Goal: Information Seeking & Learning: Learn about a topic

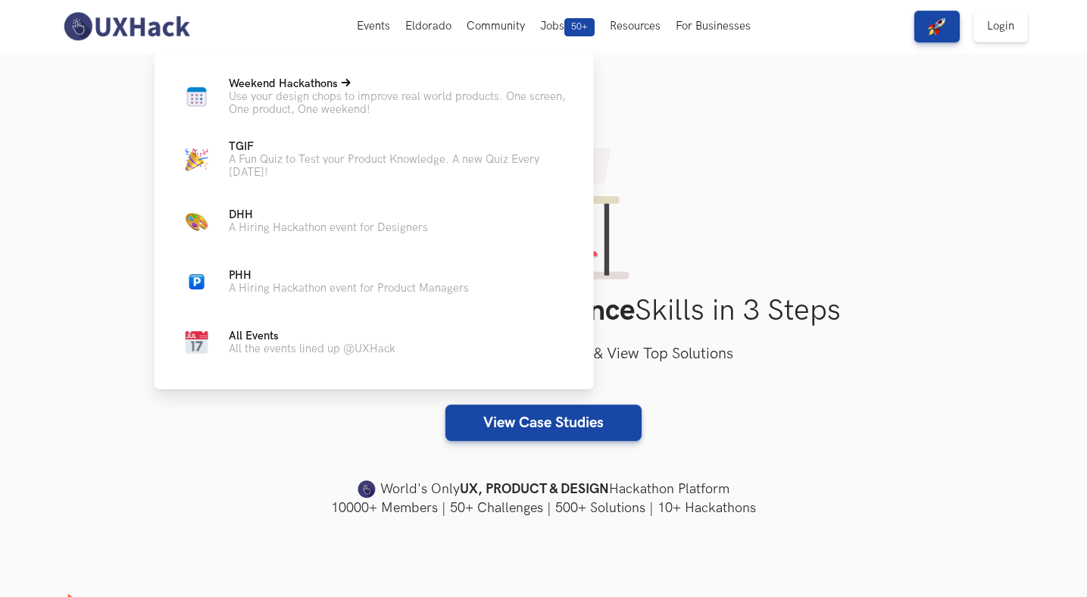
click at [373, 92] on p "Use your design chops to improve real world products. One screen, One product, …" at bounding box center [399, 103] width 341 height 26
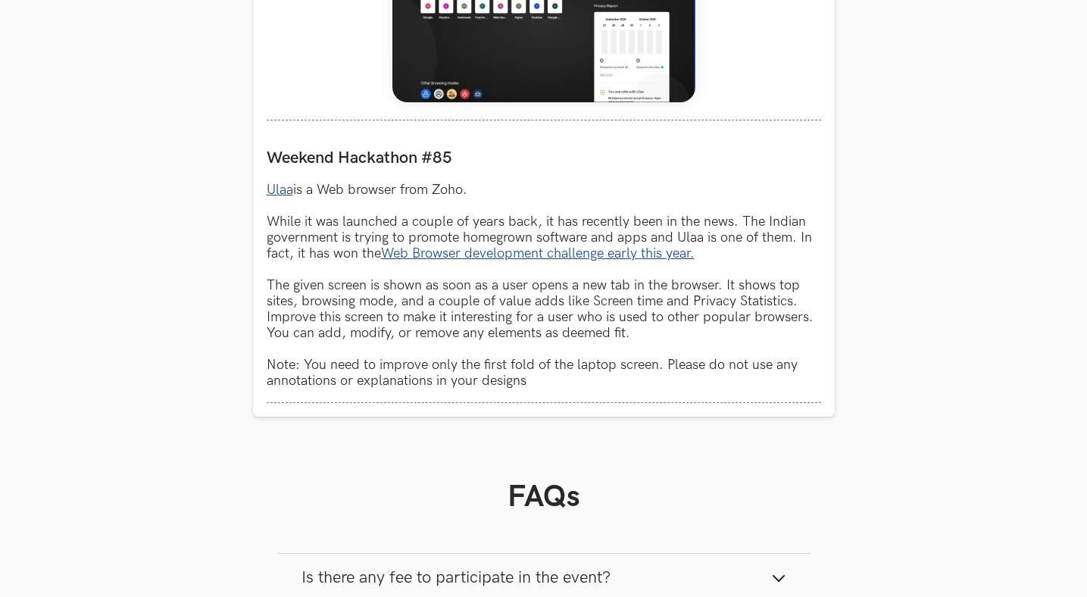
scroll to position [783, 0]
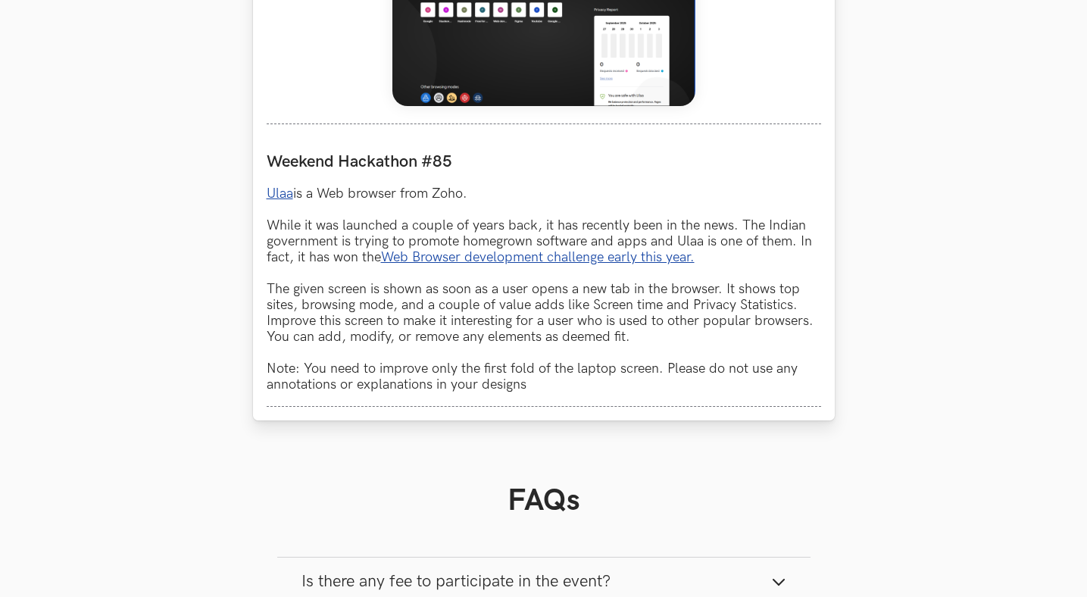
click at [276, 191] on link "Ulaa" at bounding box center [280, 194] width 27 height 16
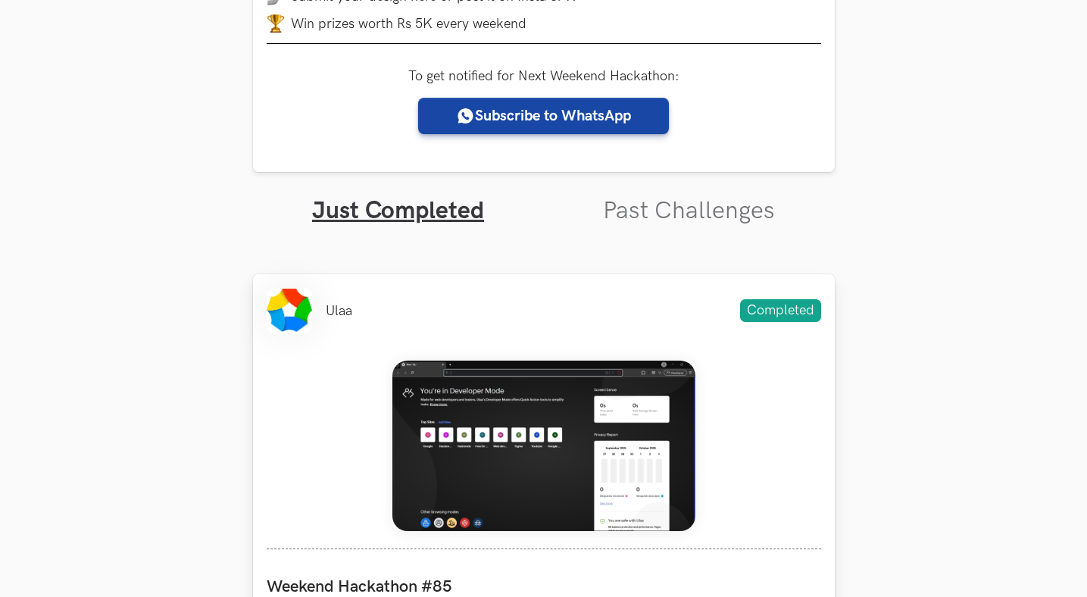
scroll to position [366, 0]
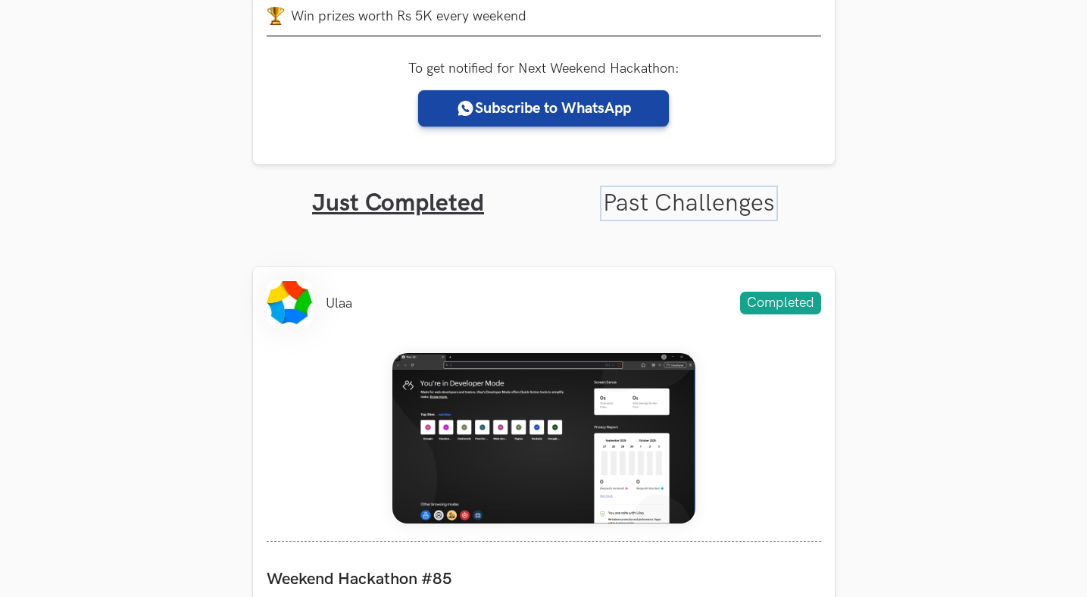
click at [692, 205] on link "Past Challenges" at bounding box center [689, 204] width 172 height 30
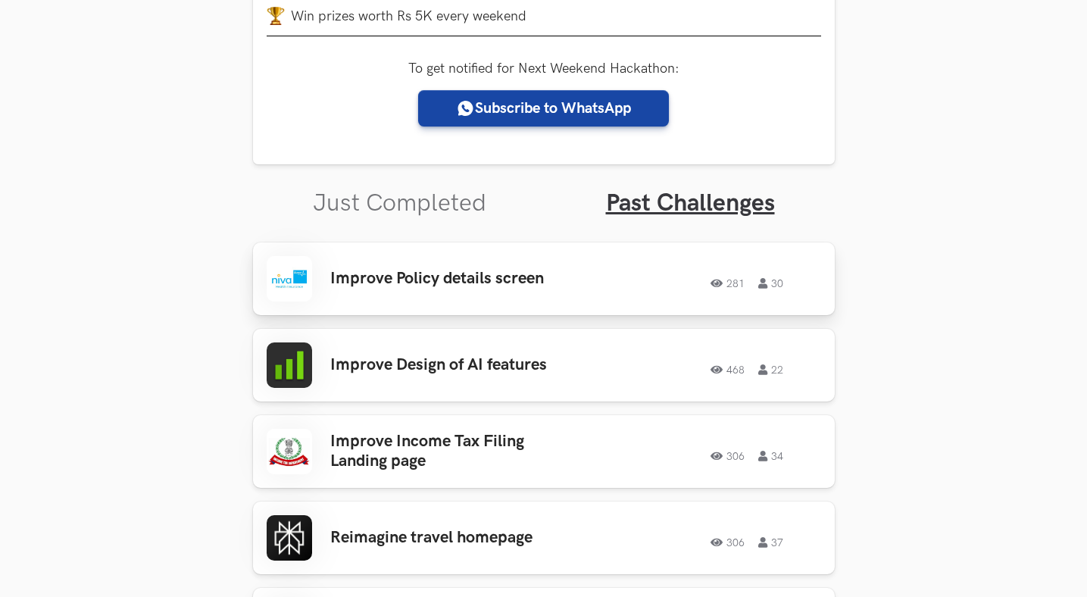
click at [520, 280] on h3 "Improve Policy details screen" at bounding box center [448, 279] width 236 height 20
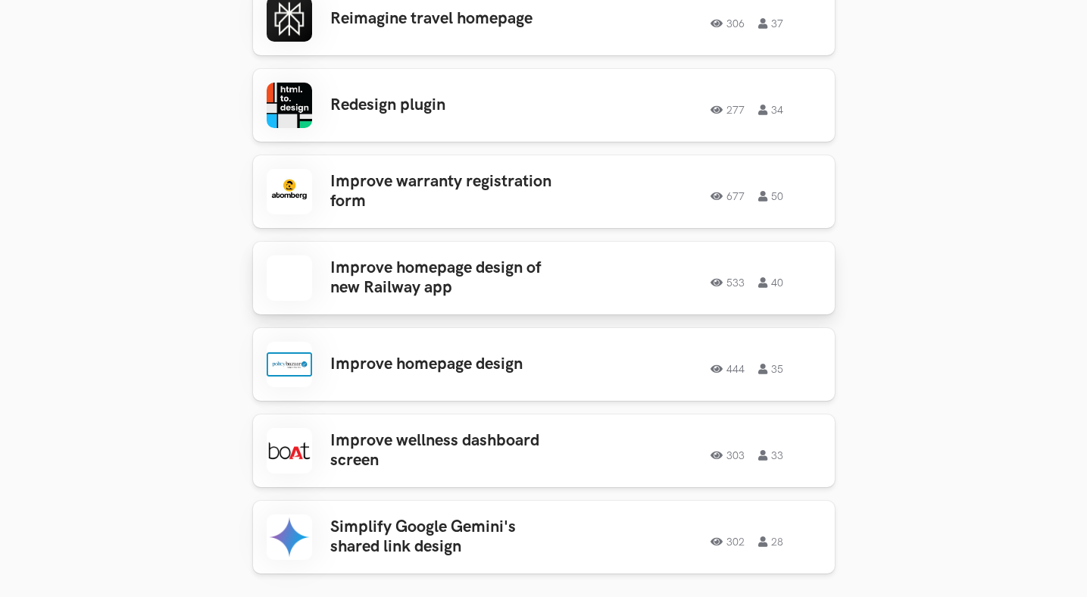
scroll to position [886, 0]
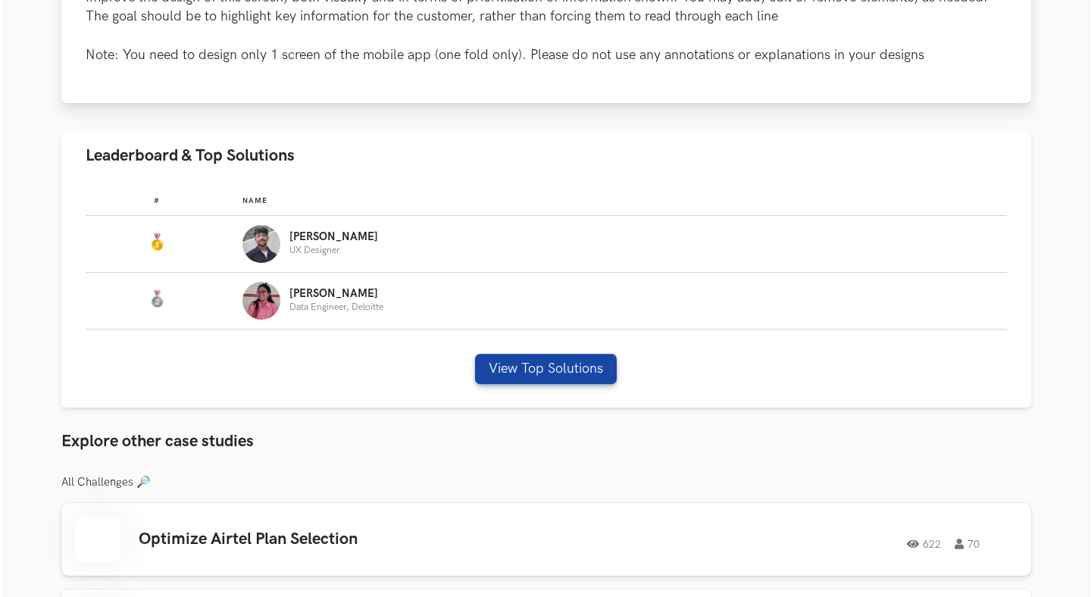
scroll to position [765, 0]
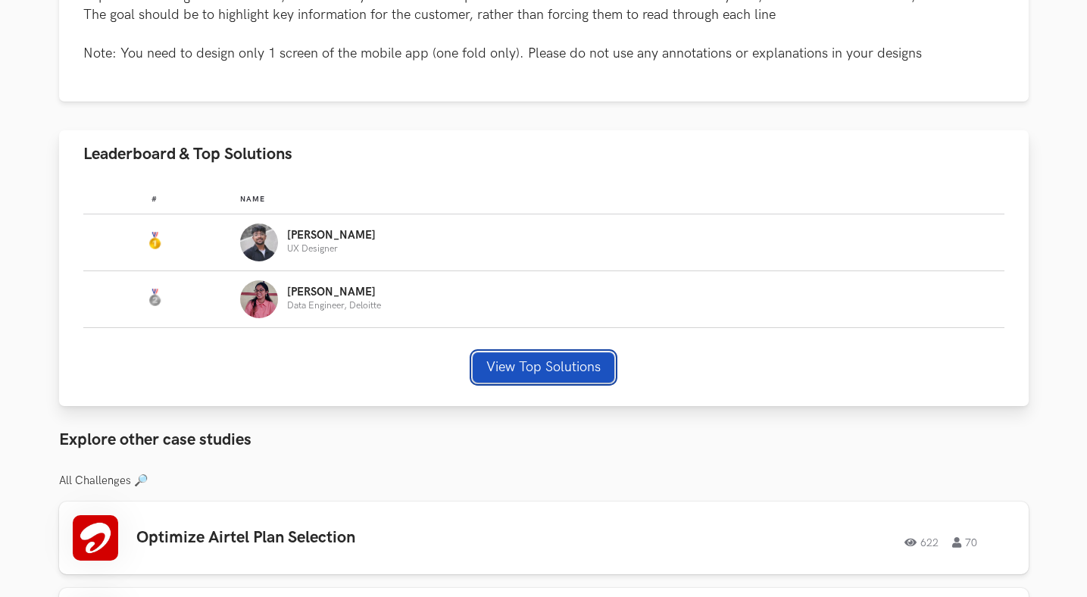
click at [593, 369] on button "View Top Solutions" at bounding box center [544, 367] width 142 height 30
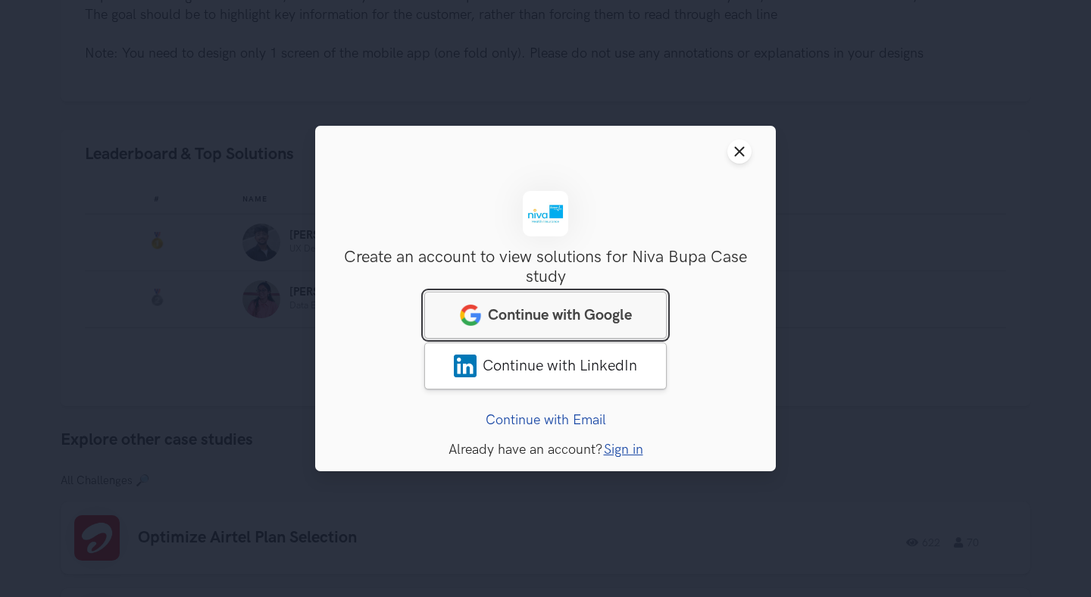
click at [607, 302] on link "Continue with Google" at bounding box center [545, 315] width 242 height 47
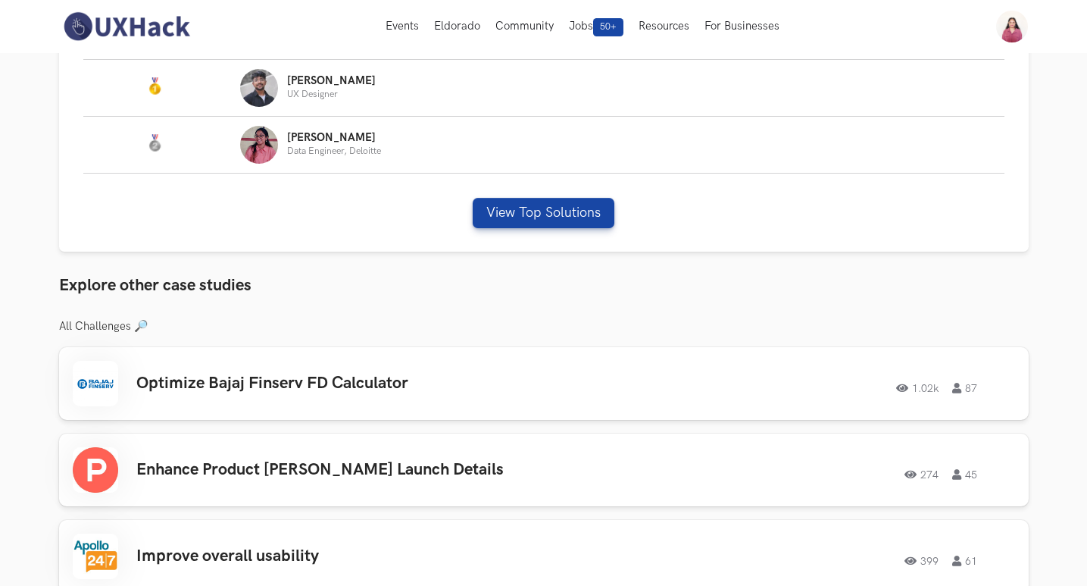
scroll to position [854, 0]
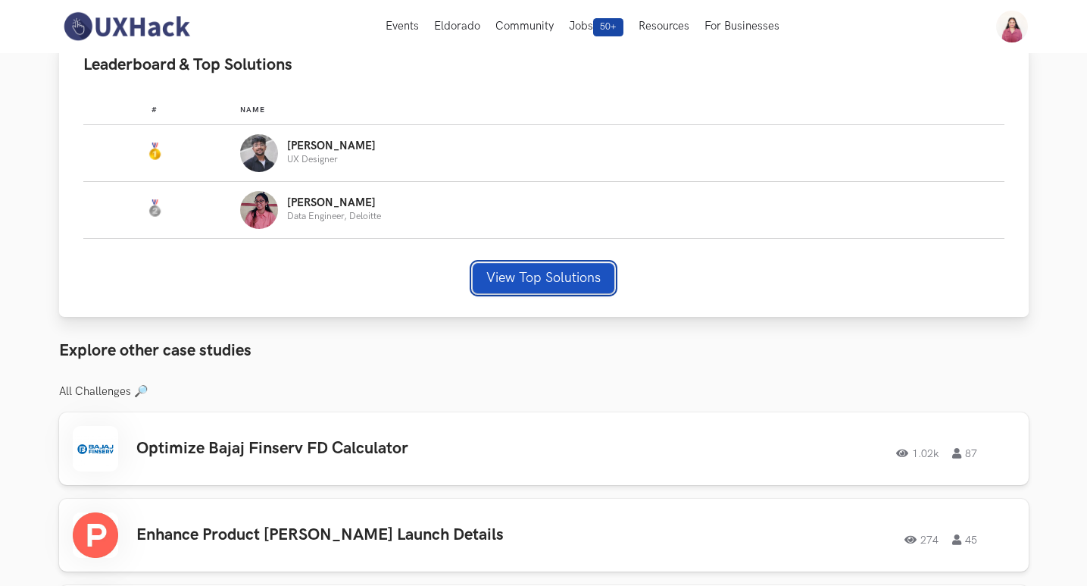
click at [574, 266] on button "View Top Solutions" at bounding box center [544, 278] width 142 height 30
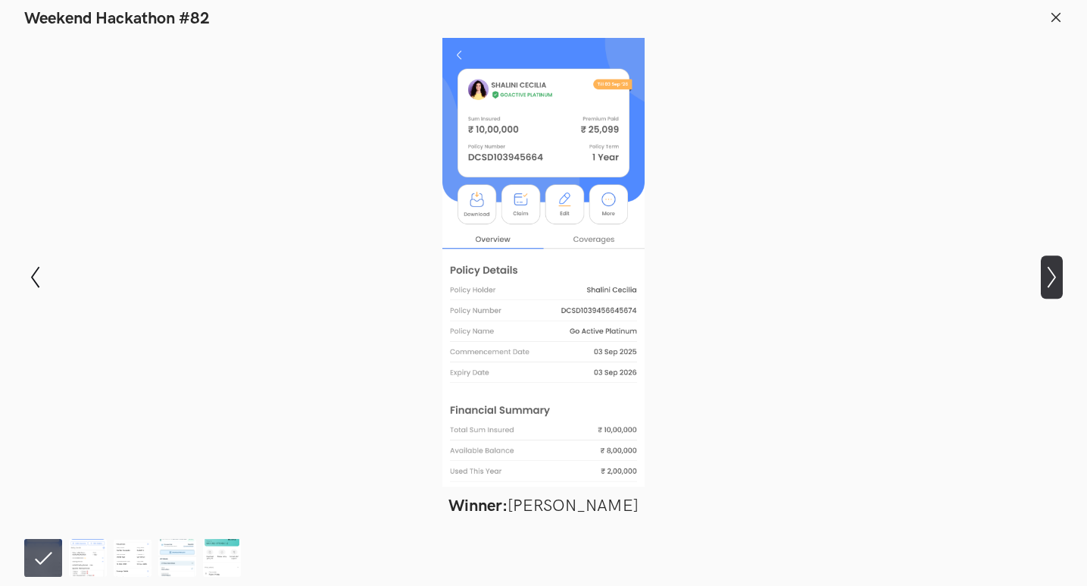
click at [1050, 280] on icon "Show next slide" at bounding box center [1052, 277] width 22 height 22
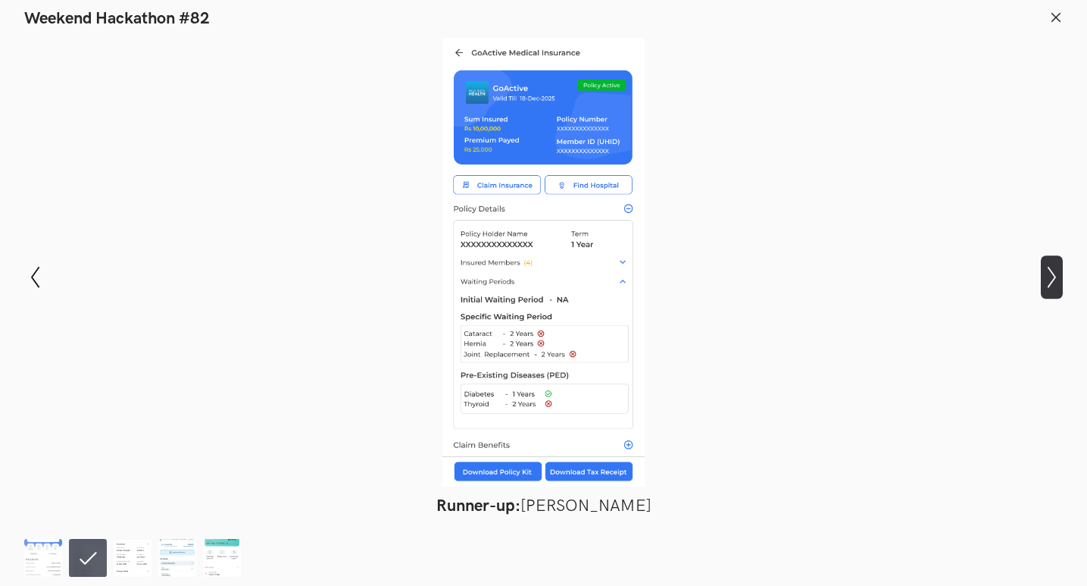
click at [1050, 280] on icon "Show next slide" at bounding box center [1052, 277] width 22 height 22
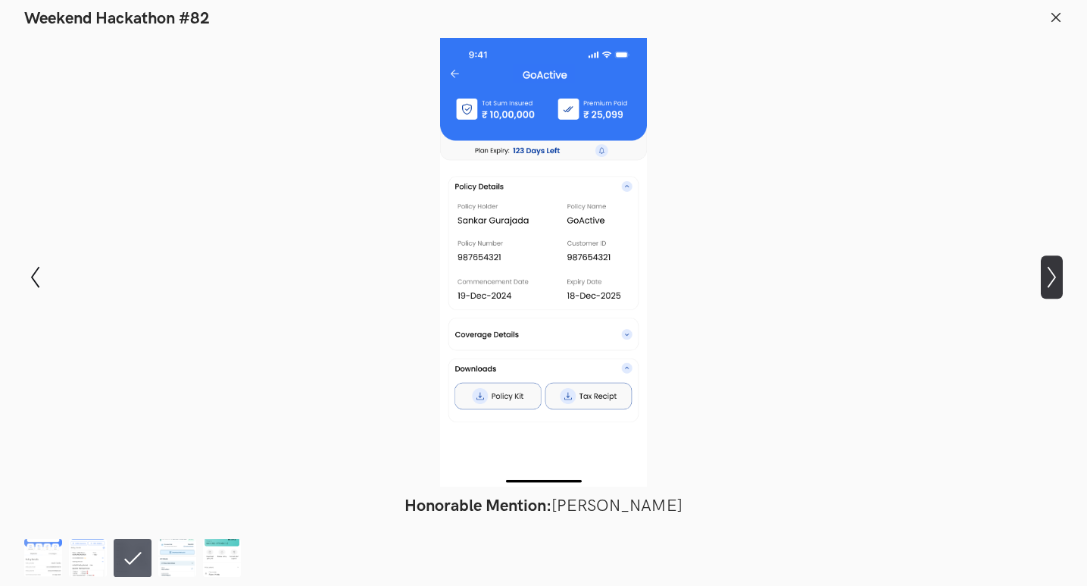
click at [1050, 280] on icon "Show next slide" at bounding box center [1052, 277] width 22 height 22
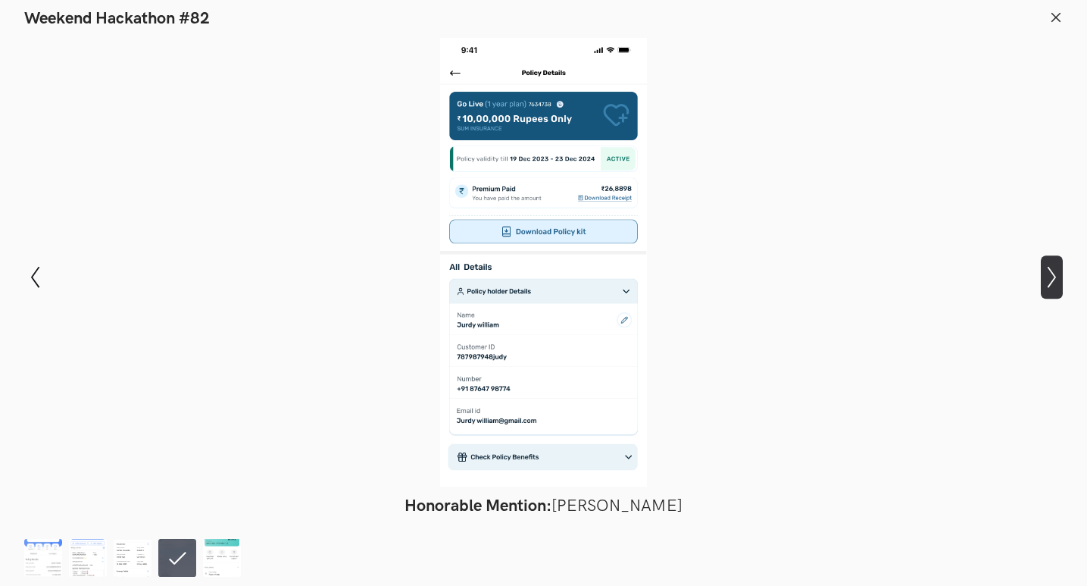
click at [1050, 280] on icon "Show next slide" at bounding box center [1052, 277] width 22 height 22
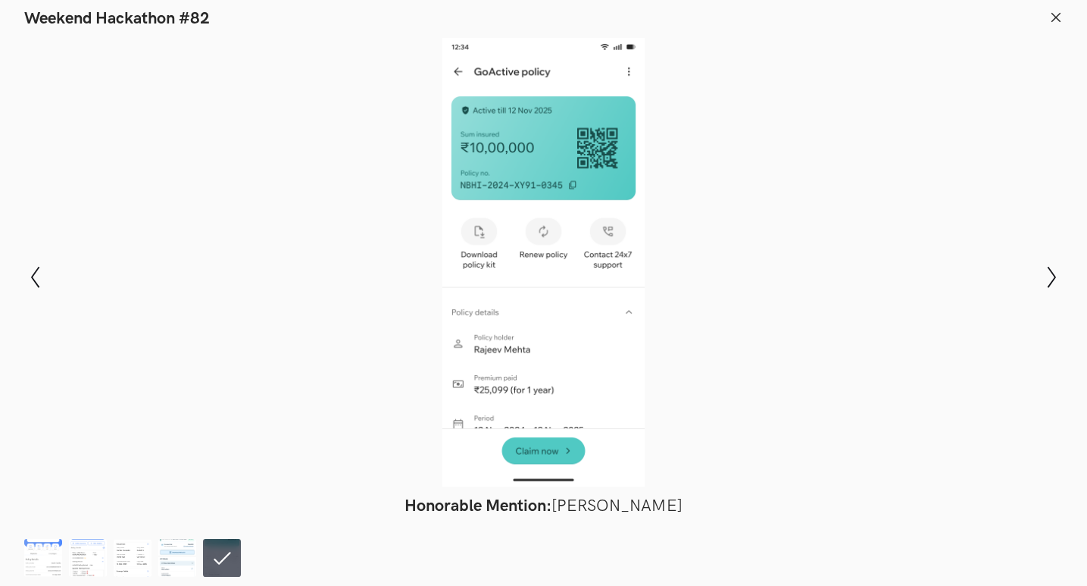
click at [1055, 14] on icon at bounding box center [1056, 18] width 14 height 14
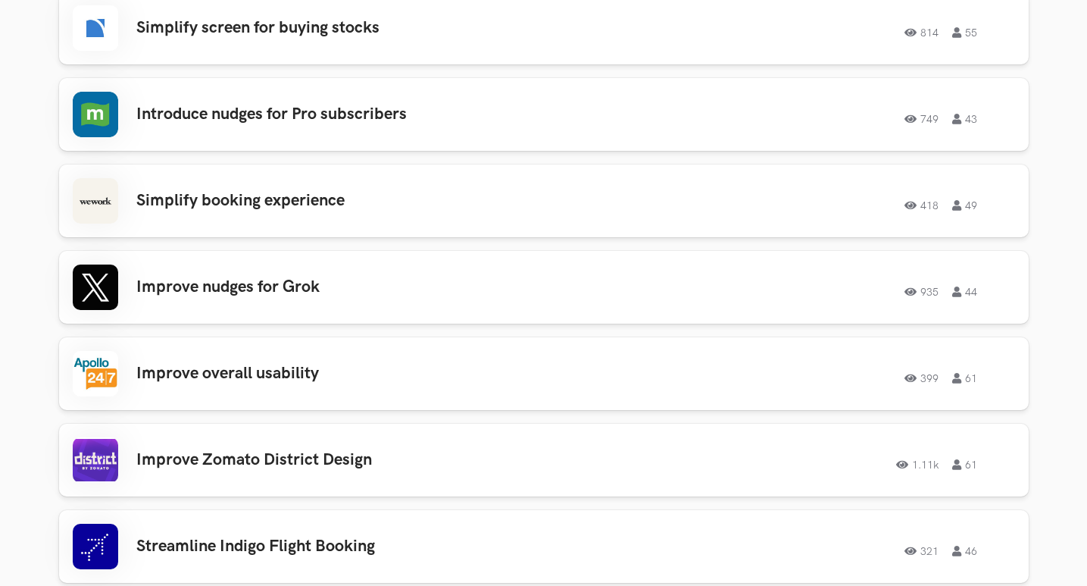
scroll to position [3262, 0]
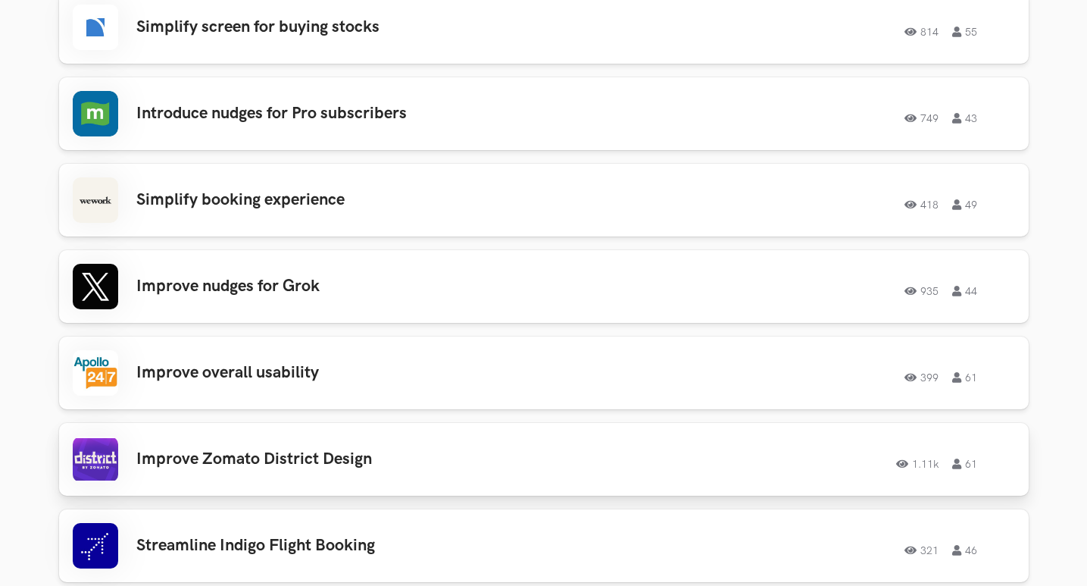
click at [286, 458] on h3 "Improve Zomato District Design" at bounding box center [351, 459] width 430 height 20
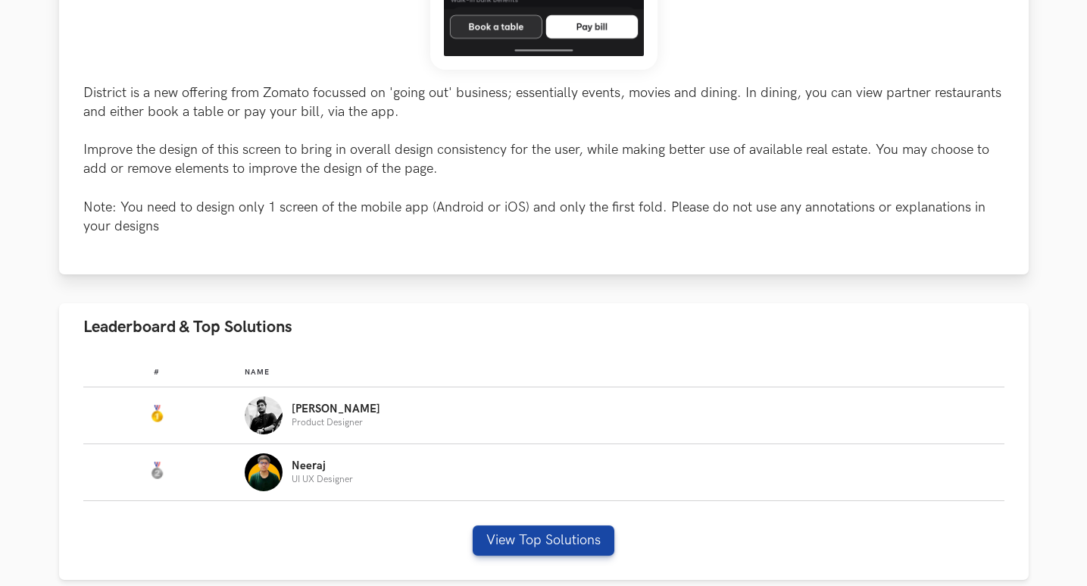
scroll to position [698, 0]
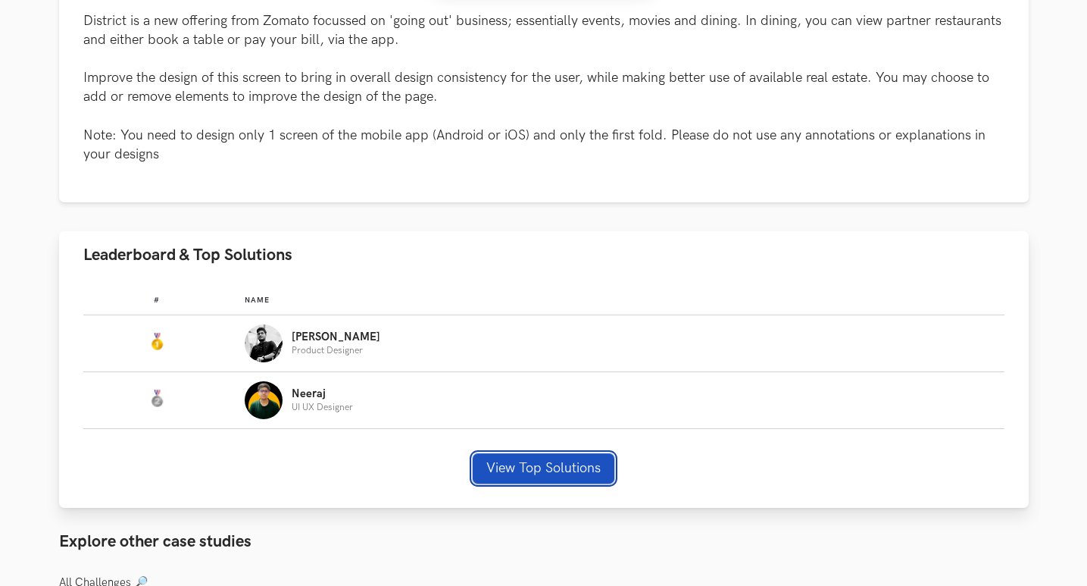
click at [520, 472] on button "View Top Solutions" at bounding box center [544, 468] width 142 height 30
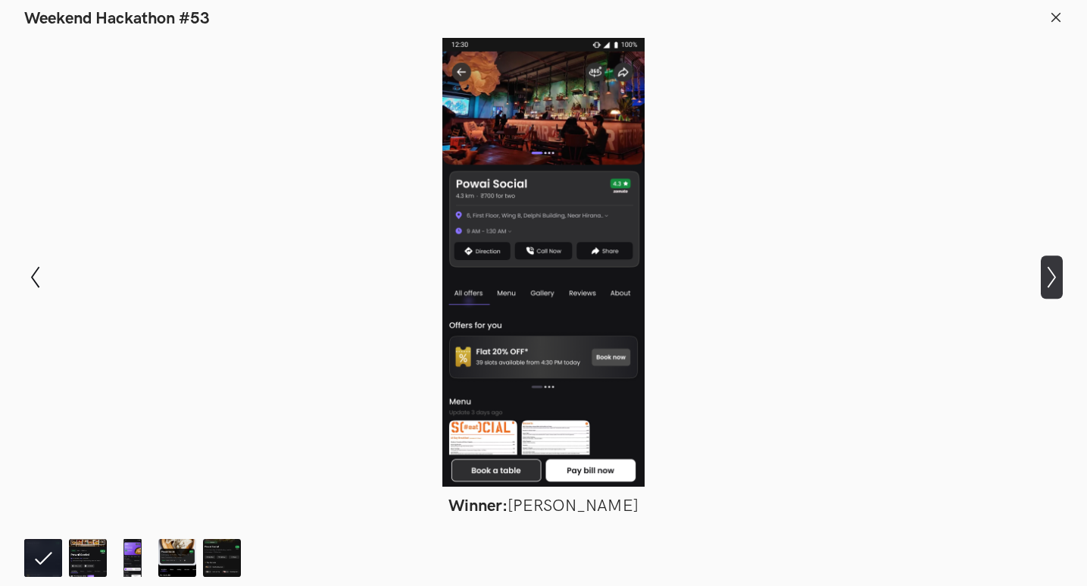
click at [1047, 279] on icon "Show next slide" at bounding box center [1052, 277] width 22 height 22
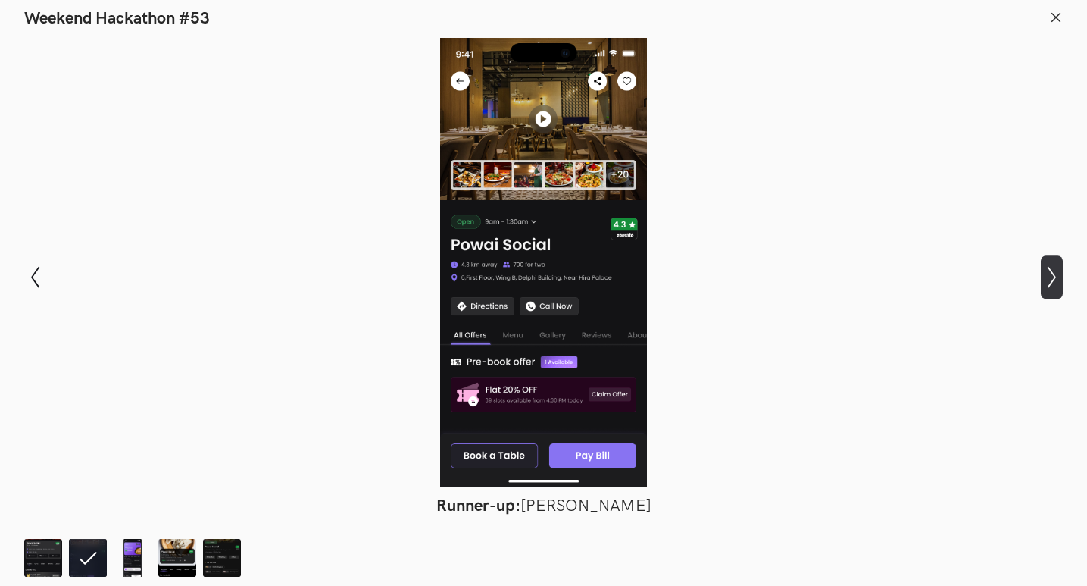
click at [1047, 279] on icon "Show next slide" at bounding box center [1052, 277] width 22 height 22
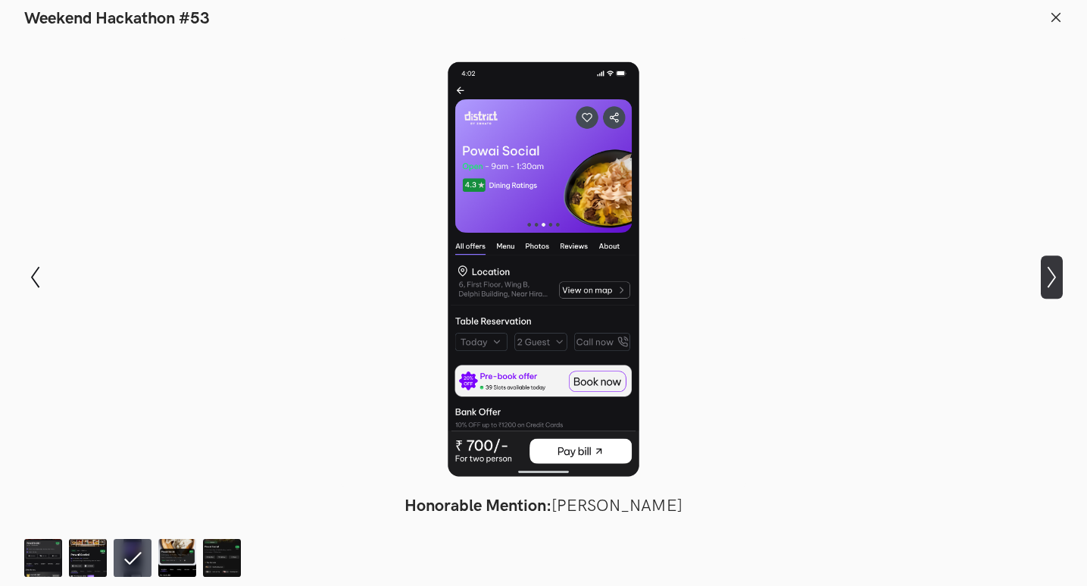
click at [1047, 279] on icon "Show next slide" at bounding box center [1052, 277] width 22 height 22
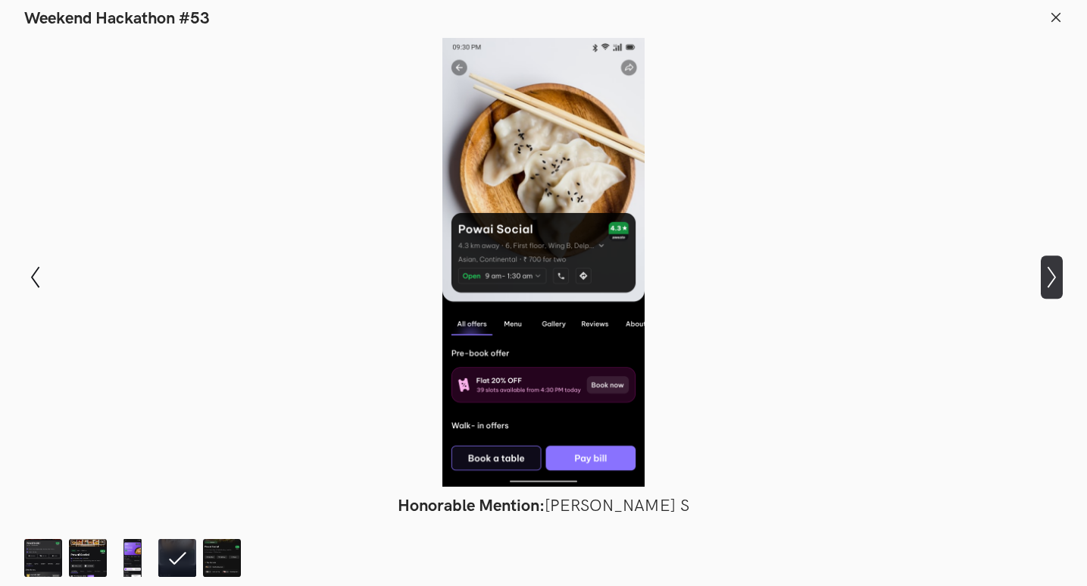
click at [1047, 279] on icon "Show next slide" at bounding box center [1052, 277] width 22 height 22
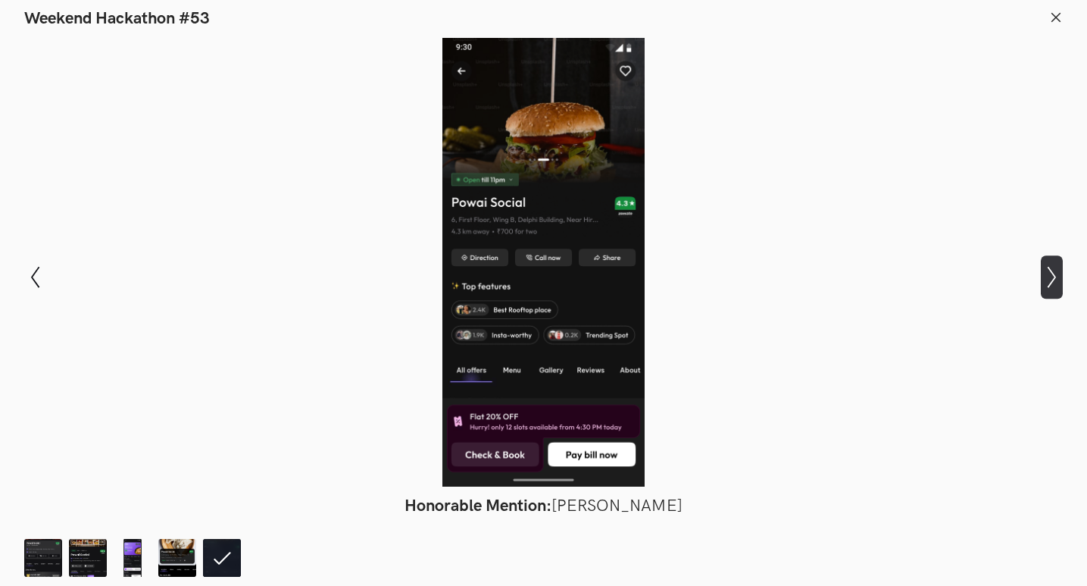
click at [1047, 279] on icon "Show next slide" at bounding box center [1052, 277] width 22 height 22
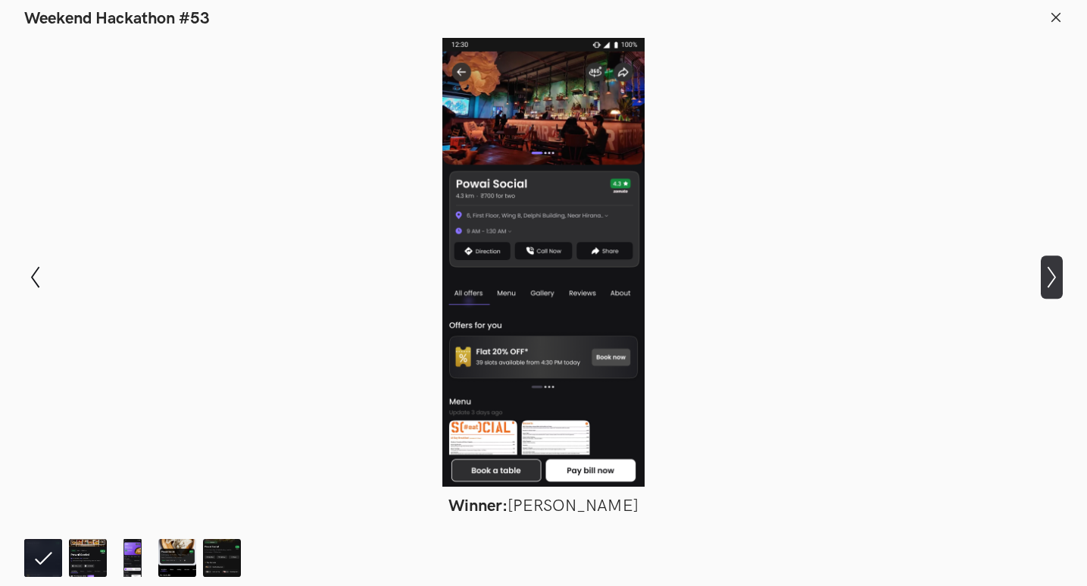
click at [1047, 279] on icon "Show next slide" at bounding box center [1052, 277] width 22 height 22
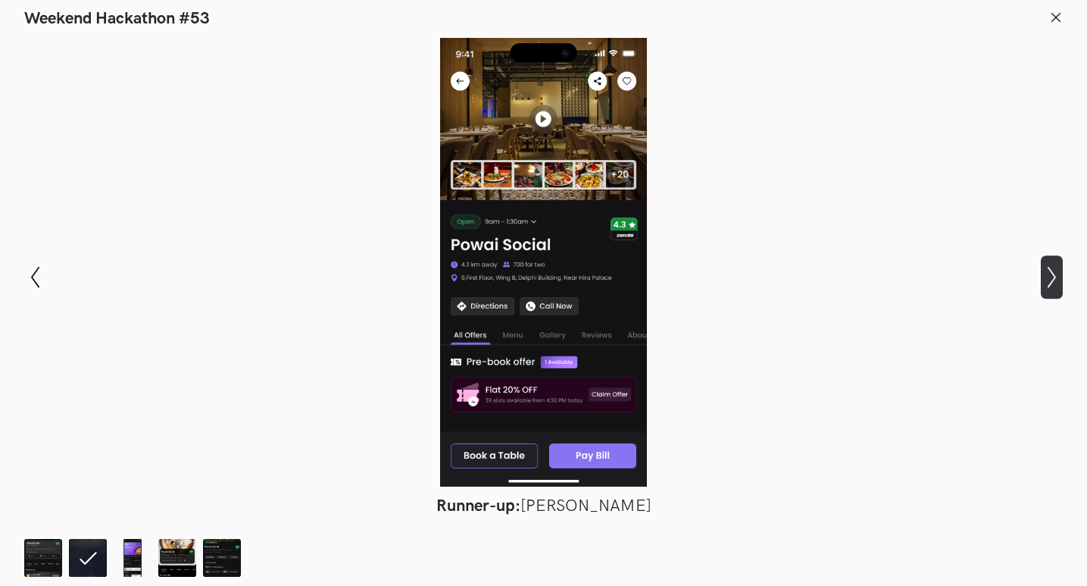
click at [1047, 279] on icon "Show next slide" at bounding box center [1052, 277] width 22 height 22
